Goal: Task Accomplishment & Management: Manage account settings

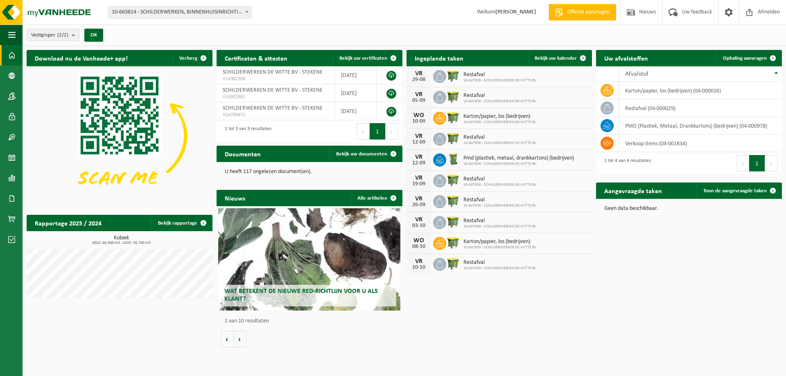
click at [468, 156] on span "Pmd (plastiek, metaal, drankkartons) (bedrijven)" at bounding box center [519, 158] width 111 height 7
click at [498, 157] on span "Pmd (plastiek, metaal, drankkartons) (bedrijven)" at bounding box center [519, 158] width 111 height 7
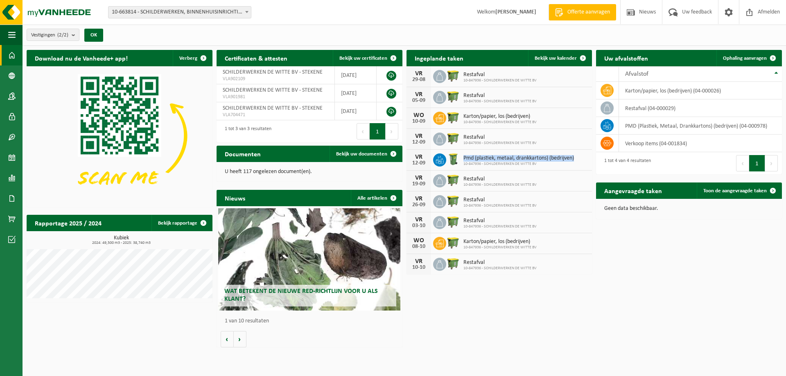
click at [498, 157] on span "Pmd (plastiek, metaal, drankkartons) (bedrijven)" at bounding box center [519, 158] width 111 height 7
click at [475, 120] on span "10-847936 - SCHILDERWERKEN DE WITTE BV" at bounding box center [500, 122] width 73 height 5
click at [502, 120] on span "10-847936 - SCHILDERWERKEN DE WITTE BV" at bounding box center [500, 122] width 73 height 5
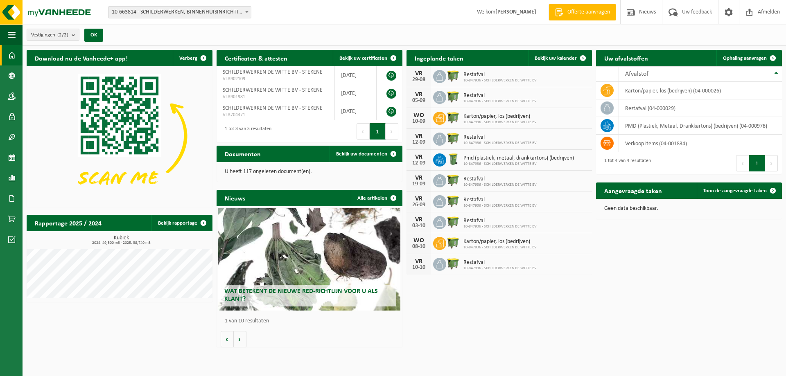
click at [502, 118] on span "Karton/papier, los (bedrijven)" at bounding box center [500, 116] width 73 height 7
click at [438, 120] on icon at bounding box center [440, 118] width 8 height 8
click at [488, 120] on span "10-847936 - SCHILDERWERKEN DE WITTE BV" at bounding box center [500, 122] width 73 height 5
click at [770, 189] on span at bounding box center [773, 191] width 16 height 16
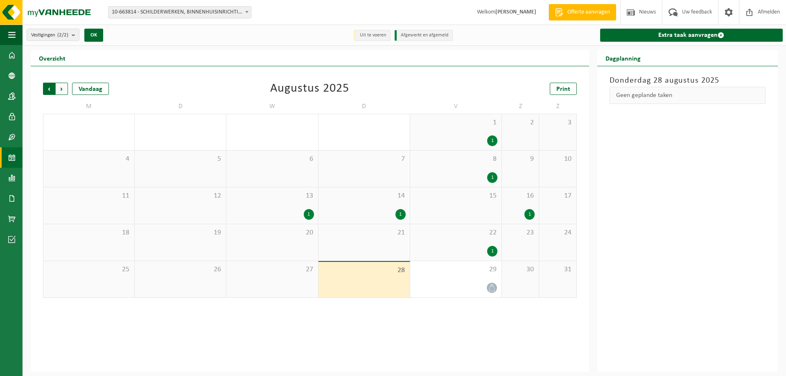
click at [63, 94] on span "Volgende" at bounding box center [62, 89] width 12 height 12
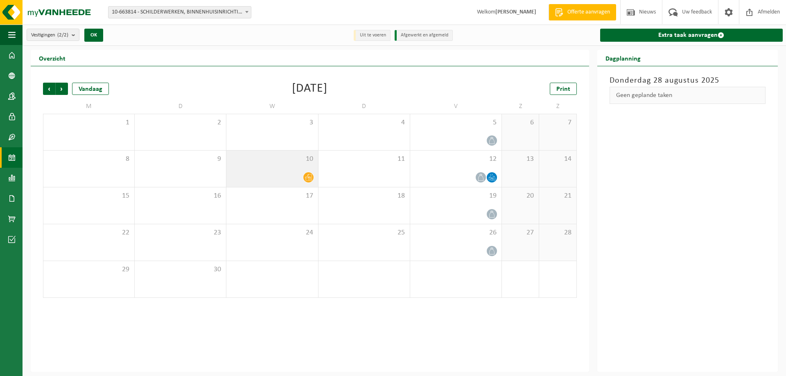
click at [297, 175] on div at bounding box center [272, 177] width 83 height 11
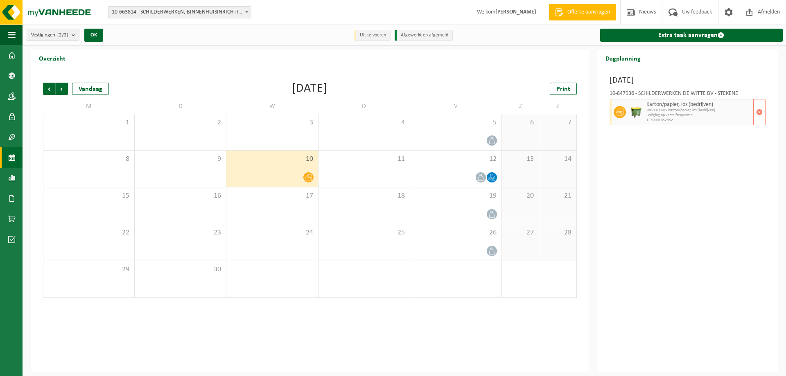
click at [636, 118] on img at bounding box center [636, 112] width 12 height 12
click at [641, 165] on div "Woensdag 10 september 2025 10-847936 - SCHILDERWERKEN DE WITTE BV - STEKENE Kar…" at bounding box center [688, 219] width 181 height 306
click at [722, 31] on link "Extra taak aanvragen" at bounding box center [691, 35] width 183 height 13
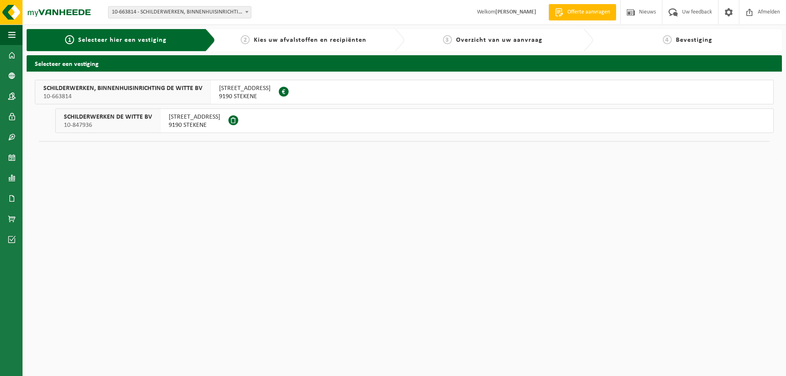
click at [185, 120] on span "[STREET_ADDRESS]" at bounding box center [195, 117] width 52 height 8
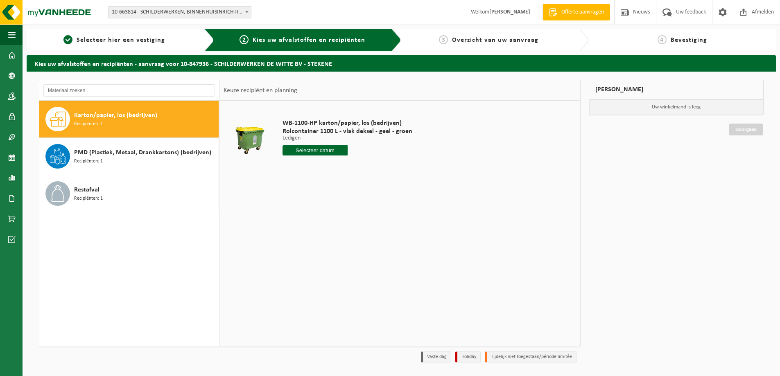
click at [136, 268] on div "Karton/papier, los (bedrijven) Recipiënten: 1 PMD (Plastiek, Metaal, Drankkarto…" at bounding box center [129, 224] width 180 height 246
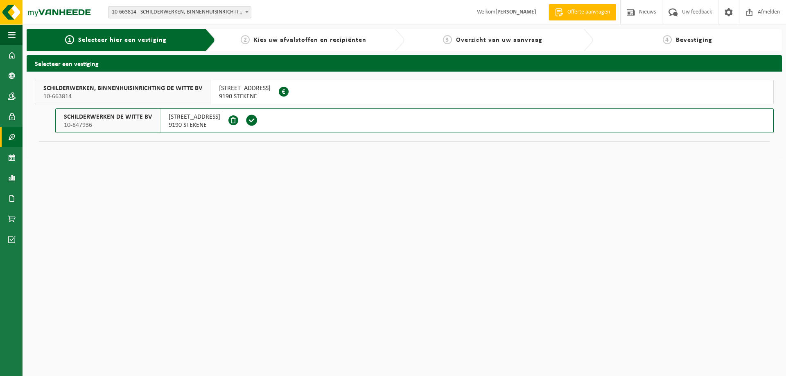
click at [14, 140] on span at bounding box center [11, 137] width 7 height 20
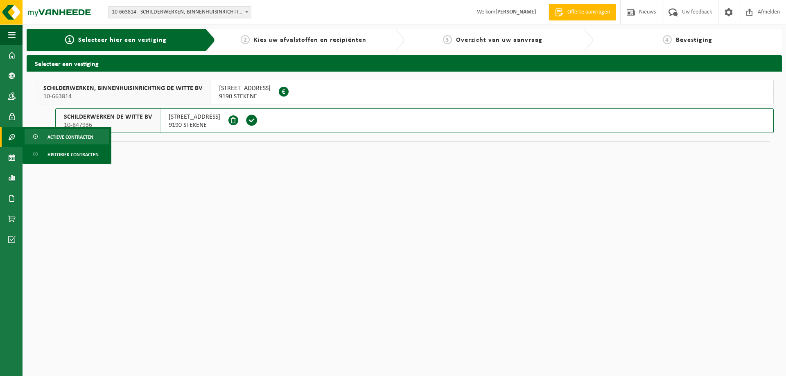
click at [50, 139] on span "Actieve contracten" at bounding box center [71, 137] width 46 height 16
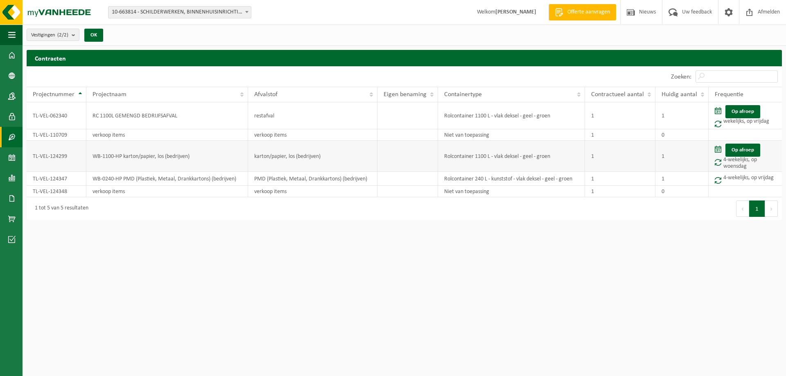
click at [47, 156] on td "TL-VEL-124299" at bounding box center [57, 156] width 60 height 31
click at [14, 185] on span at bounding box center [11, 178] width 7 height 20
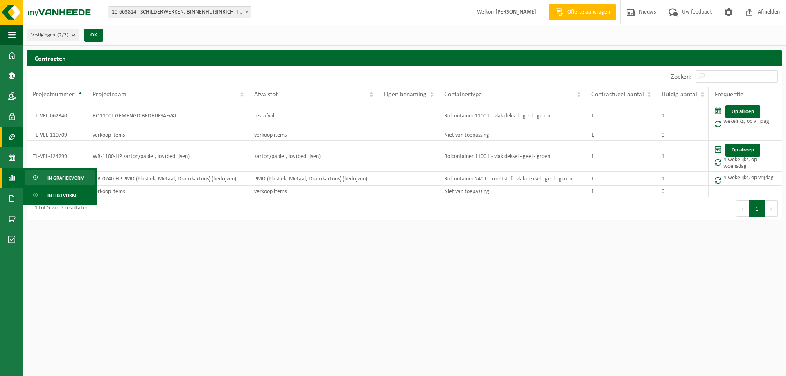
click at [67, 177] on span "In grafiekvorm" at bounding box center [66, 178] width 37 height 16
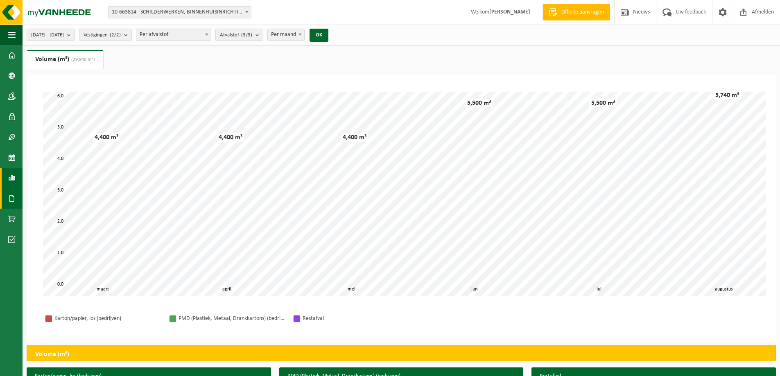
click at [12, 202] on span at bounding box center [11, 198] width 7 height 20
click at [57, 202] on span "Facturen" at bounding box center [59, 199] width 22 height 16
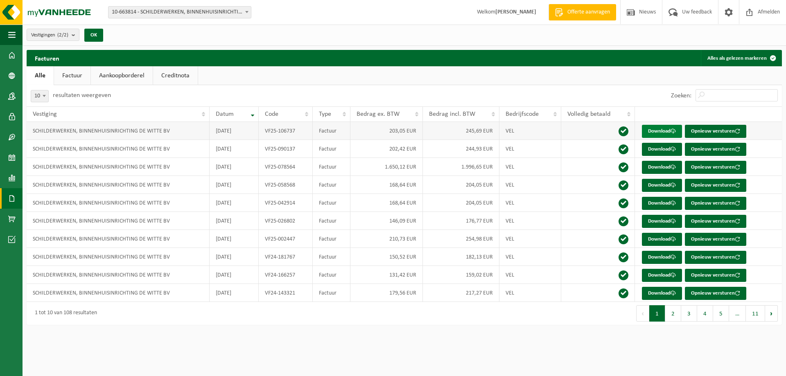
click at [665, 130] on link "Download" at bounding box center [662, 131] width 40 height 13
